Goal: Task Accomplishment & Management: Manage account settings

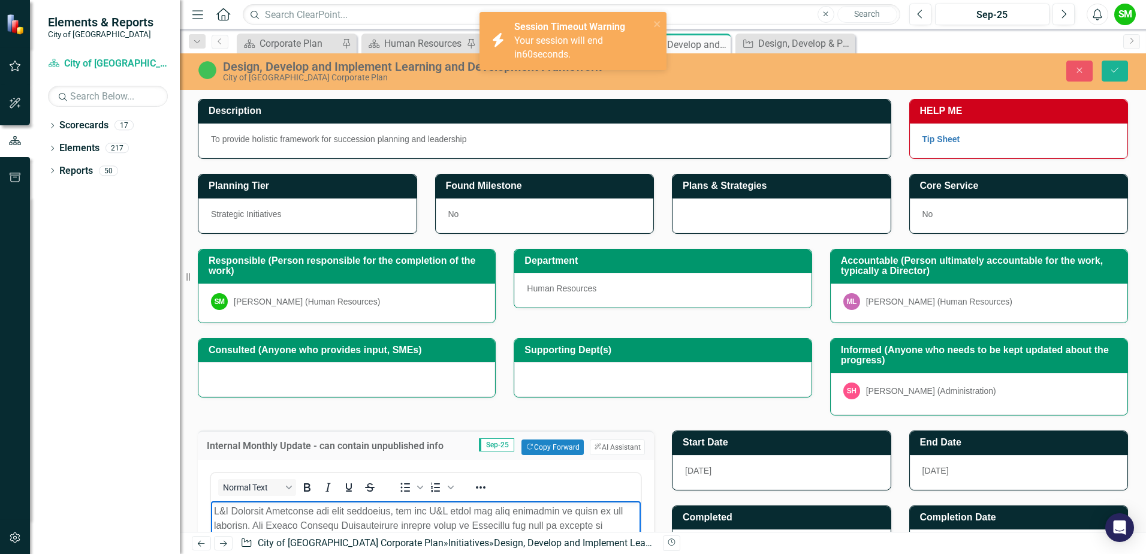
scroll to position [310, 0]
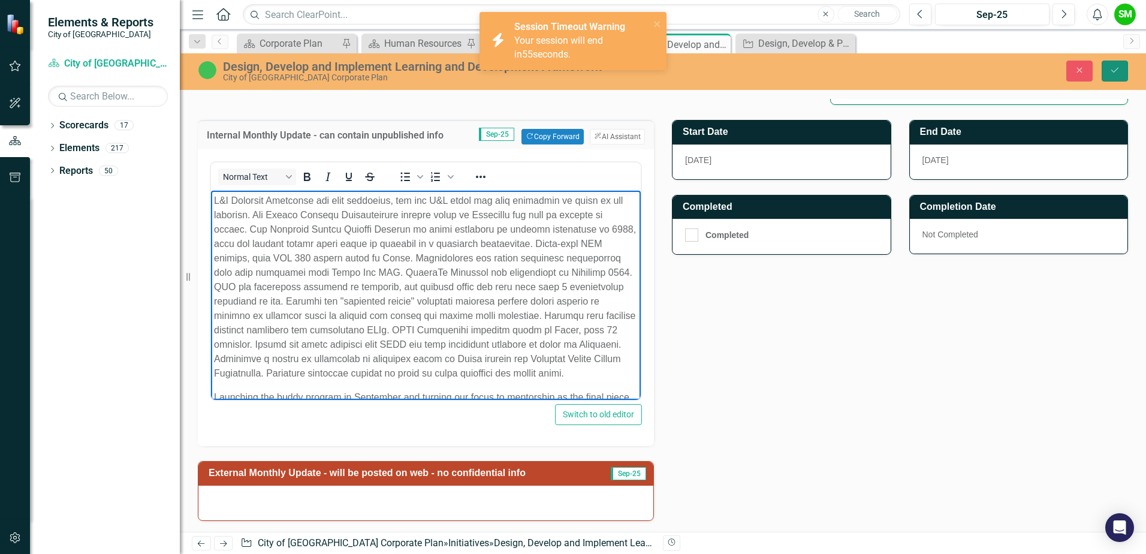
click at [1120, 71] on button "Save" at bounding box center [1115, 71] width 26 height 21
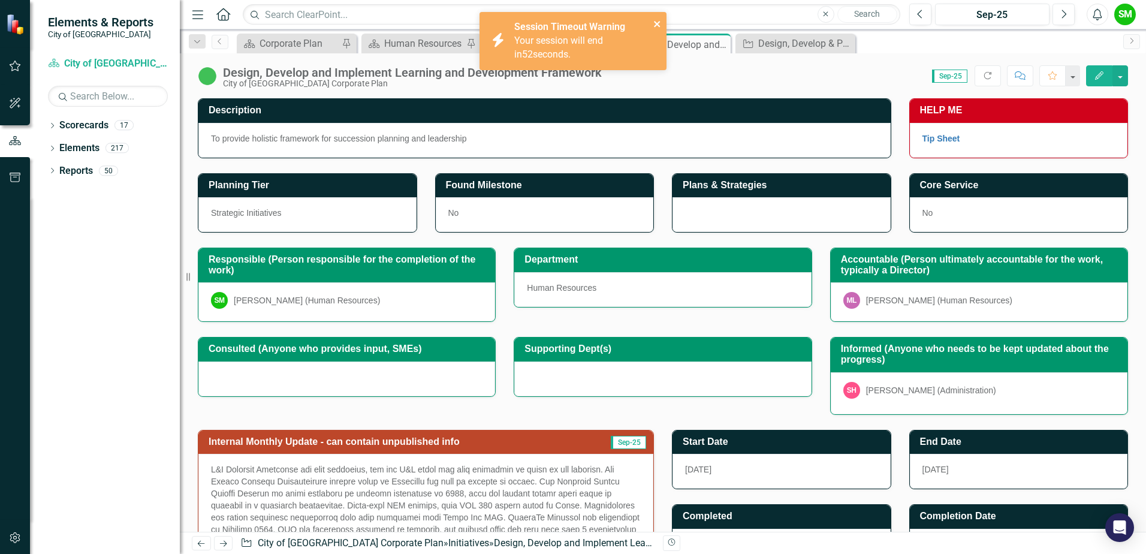
click at [657, 21] on icon "close" at bounding box center [657, 24] width 8 height 10
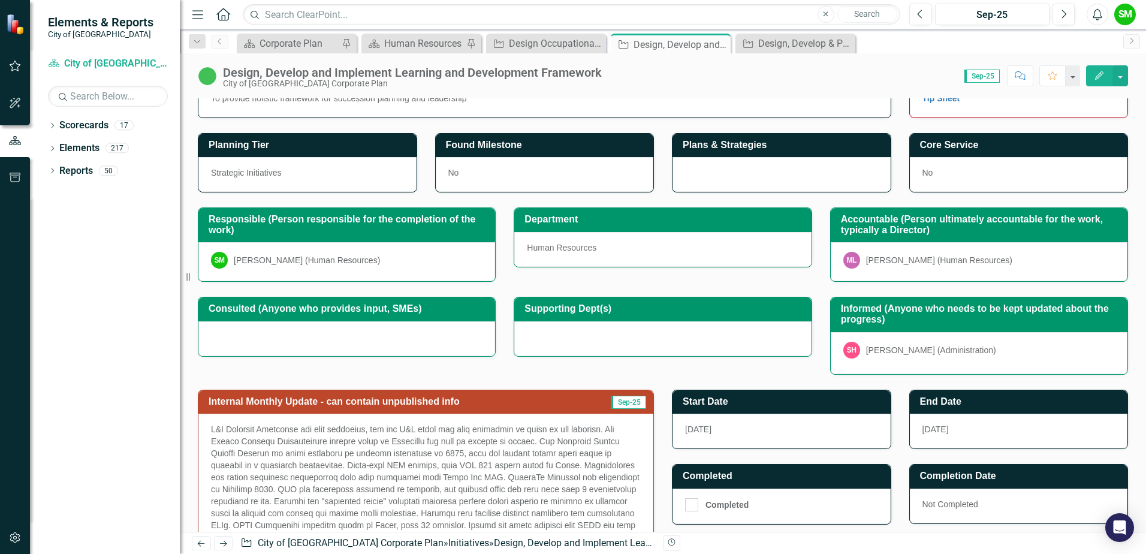
scroll to position [240, 0]
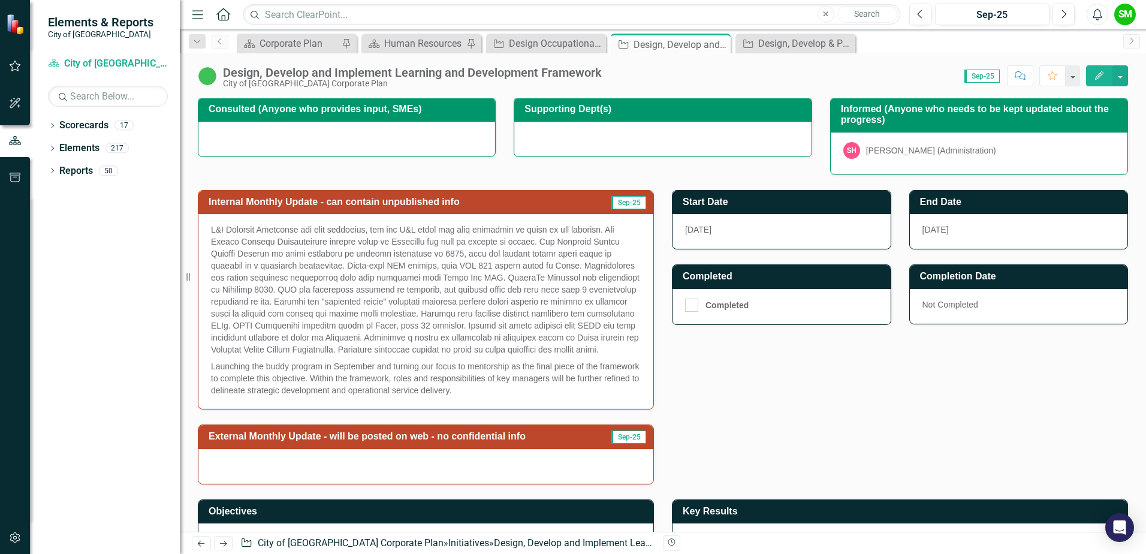
click at [536, 275] on p at bounding box center [426, 291] width 430 height 134
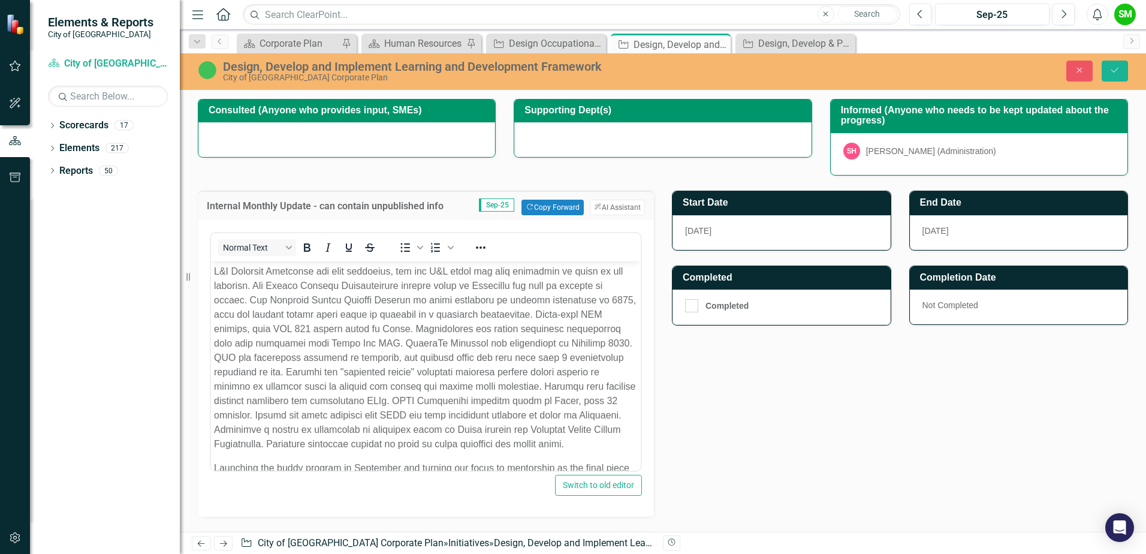
scroll to position [0, 0]
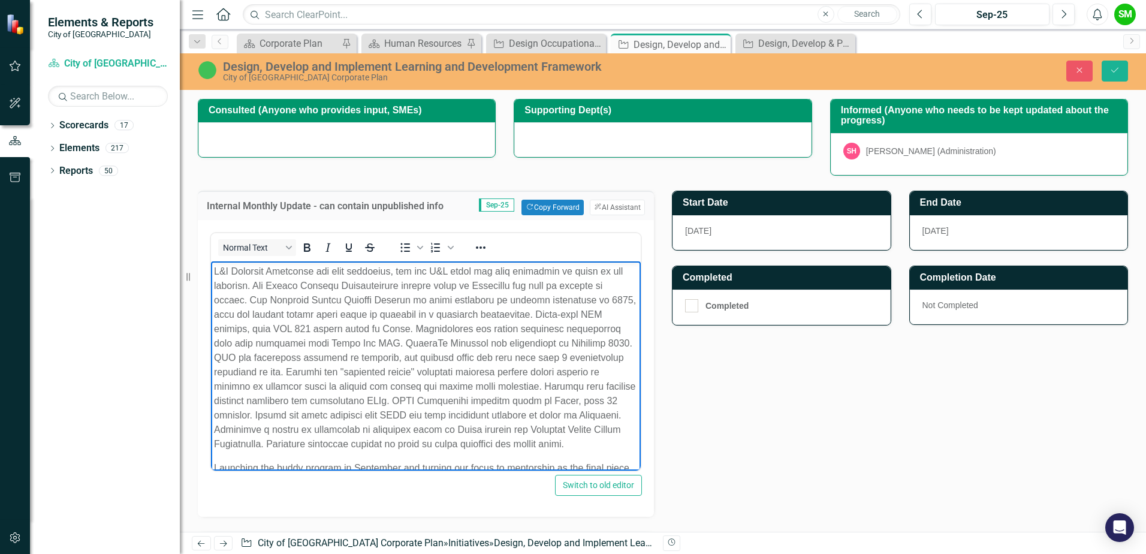
click at [546, 285] on p "Rich Text Area. Press ALT-0 for help." at bounding box center [426, 357] width 424 height 187
click at [303, 298] on p "Rich Text Area. Press ALT-0 for help." at bounding box center [426, 357] width 424 height 187
click at [467, 312] on p "Rich Text Area. Press ALT-0 for help." at bounding box center [426, 357] width 424 height 187
click at [283, 325] on p "Rich Text Area. Press ALT-0 for help." at bounding box center [426, 357] width 424 height 187
click at [273, 321] on p "Rich Text Area. Press ALT-0 for help." at bounding box center [426, 357] width 424 height 187
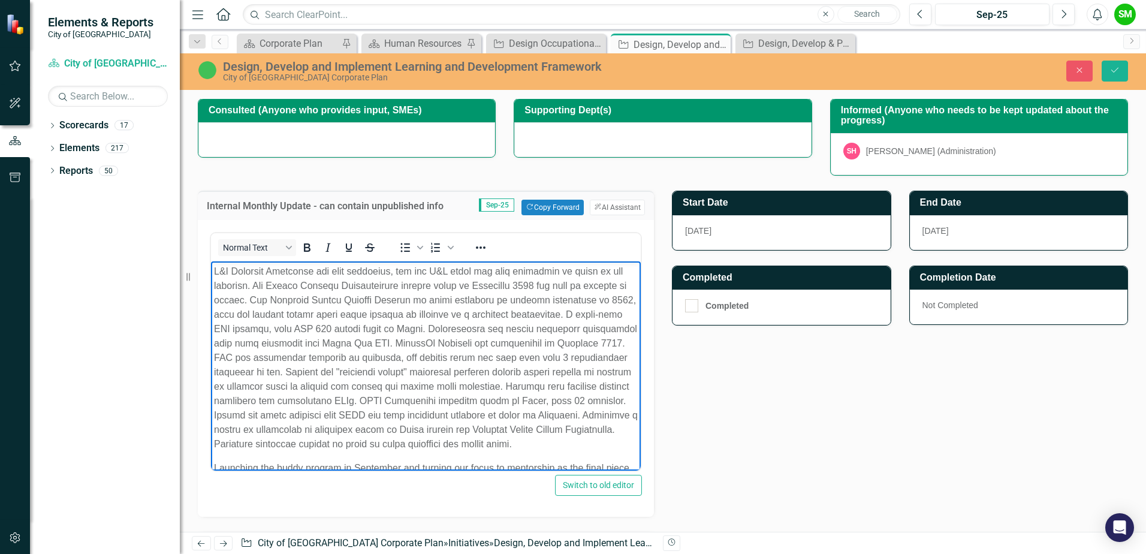
click at [469, 340] on p "Rich Text Area. Press ALT-0 for help." at bounding box center [426, 357] width 424 height 187
click at [495, 364] on p "Rich Text Area. Press ALT-0 for help." at bounding box center [426, 357] width 424 height 187
click at [405, 340] on p "Rich Text Area. Press ALT-0 for help." at bounding box center [426, 357] width 424 height 187
click at [403, 325] on p "Rich Text Area. Press ALT-0 for help." at bounding box center [426, 357] width 424 height 187
click at [461, 364] on p "Rich Text Area. Press ALT-0 for help." at bounding box center [426, 364] width 424 height 201
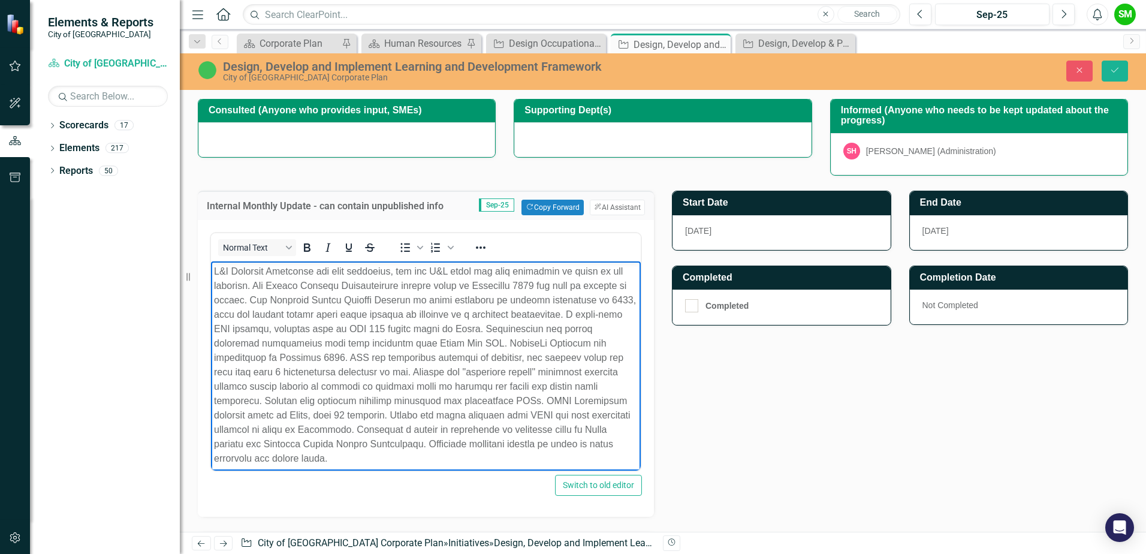
click at [360, 340] on p "Rich Text Area. Press ALT-0 for help." at bounding box center [426, 364] width 424 height 201
drag, startPoint x: 378, startPoint y: 340, endPoint x: 390, endPoint y: 339, distance: 12.1
click at [378, 340] on p "Rich Text Area. Press ALT-0 for help." at bounding box center [426, 364] width 424 height 201
click at [559, 336] on p "Rich Text Area. Press ALT-0 for help." at bounding box center [426, 364] width 424 height 201
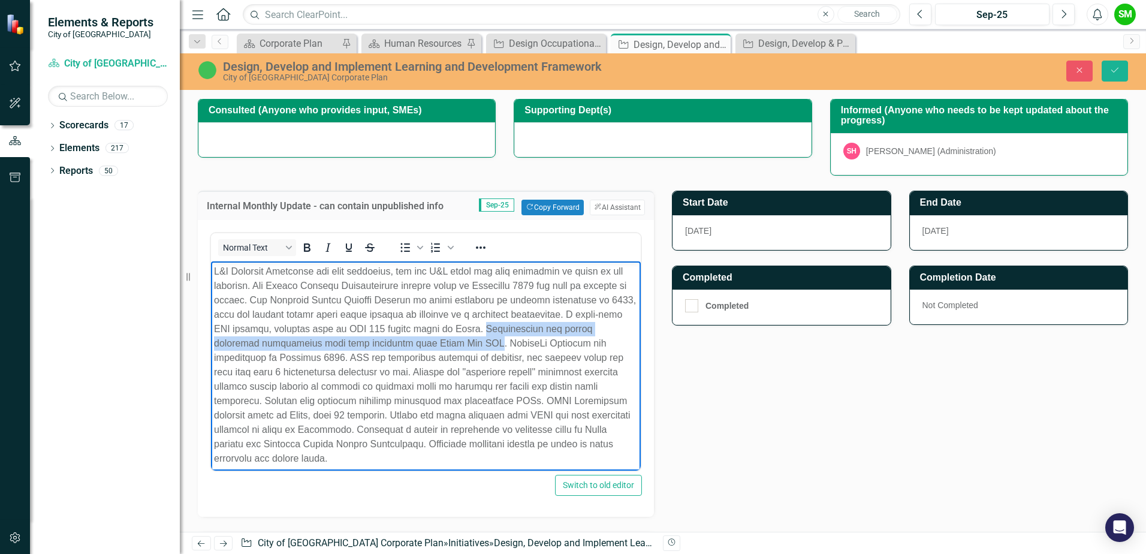
drag, startPoint x: 597, startPoint y: 340, endPoint x: 420, endPoint y: 602, distance: 316.8
click at [211, 340] on html "Launching the buddy program in September and turning our focus to mentorship as…" at bounding box center [426, 396] width 430 height 270
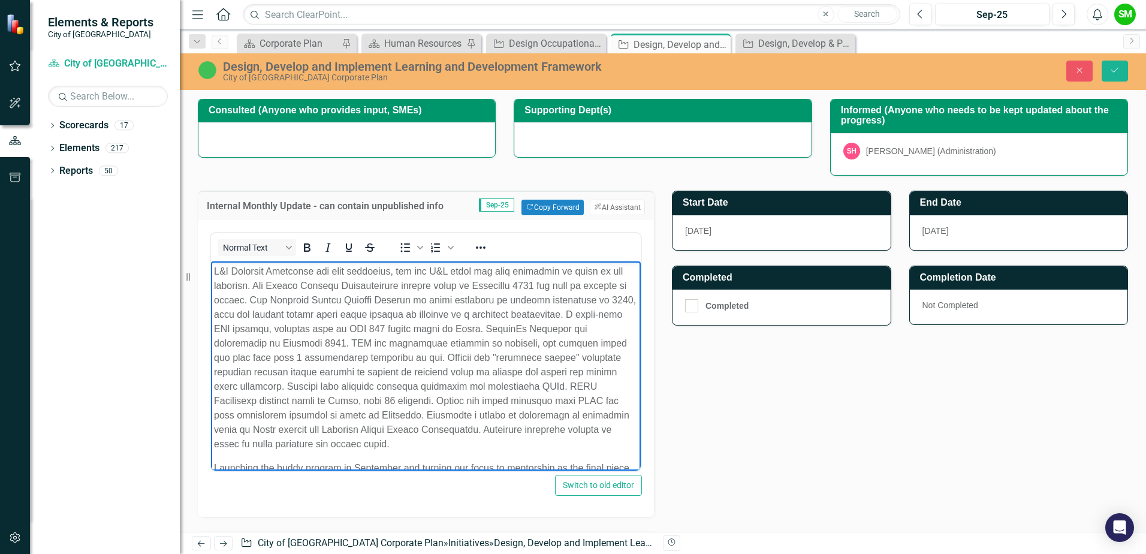
drag, startPoint x: 411, startPoint y: 408, endPoint x: 445, endPoint y: 416, distance: 35.2
click at [411, 408] on p "Rich Text Area. Press ALT-0 for help." at bounding box center [426, 357] width 424 height 187
click at [409, 342] on p "Rich Text Area. Press ALT-0 for help." at bounding box center [426, 357] width 424 height 187
click at [373, 376] on p "Rich Text Area. Press ALT-0 for help." at bounding box center [426, 357] width 424 height 187
click at [569, 340] on p "Rich Text Area. Press ALT-0 for help." at bounding box center [426, 357] width 424 height 187
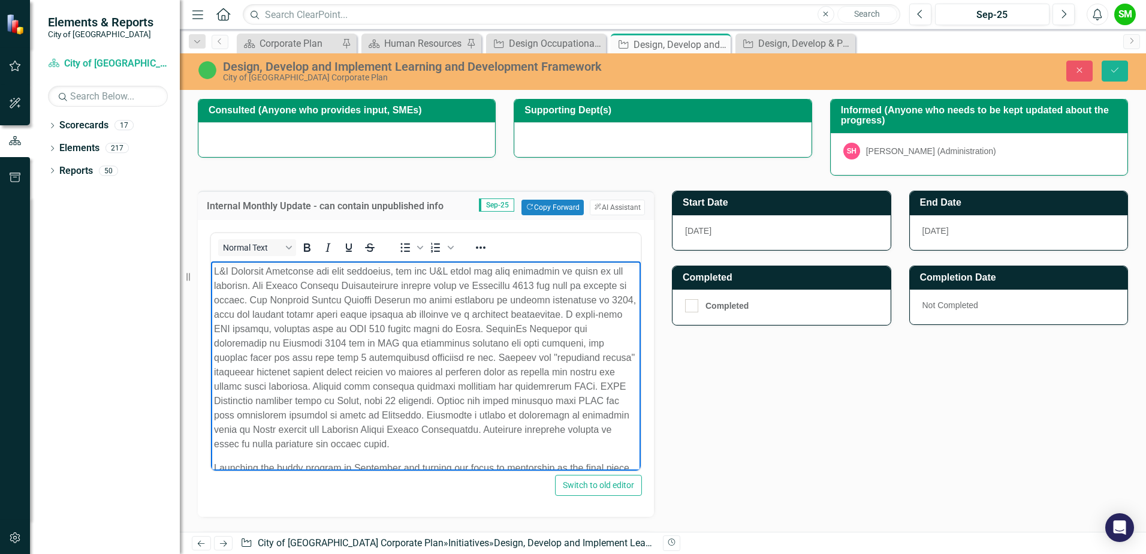
click at [251, 357] on p "Rich Text Area. Press ALT-0 for help." at bounding box center [426, 357] width 424 height 187
click at [262, 352] on p "Rich Text Area. Press ALT-0 for help." at bounding box center [426, 357] width 424 height 187
drag, startPoint x: 263, startPoint y: 354, endPoint x: 519, endPoint y: 356, distance: 255.9
click at [519, 356] on p "Rich Text Area. Press ALT-0 for help." at bounding box center [426, 357] width 424 height 187
click at [417, 379] on p "Rich Text Area. Press ALT-0 for help." at bounding box center [426, 357] width 424 height 187
